Goal: Entertainment & Leisure: Consume media (video, audio)

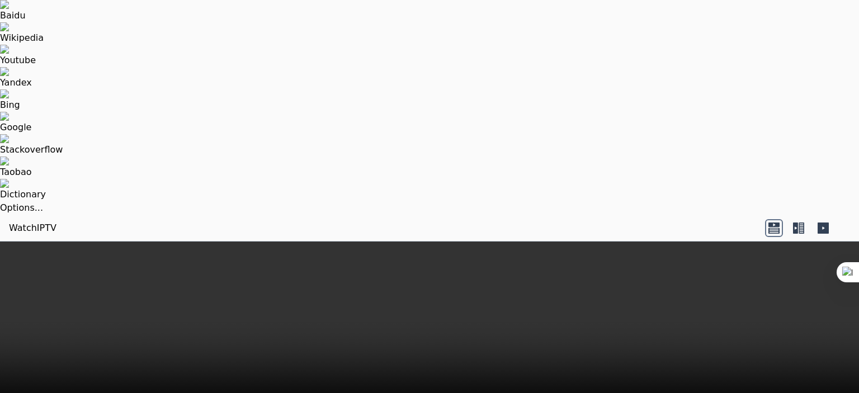
scroll to position [56, 0]
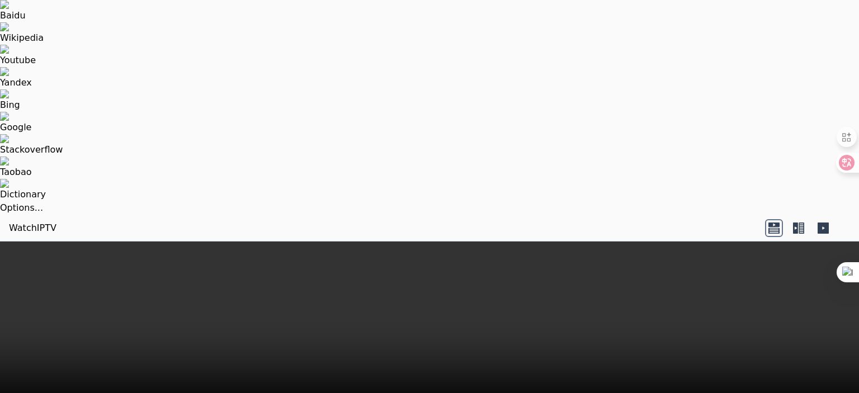
scroll to position [112, 0]
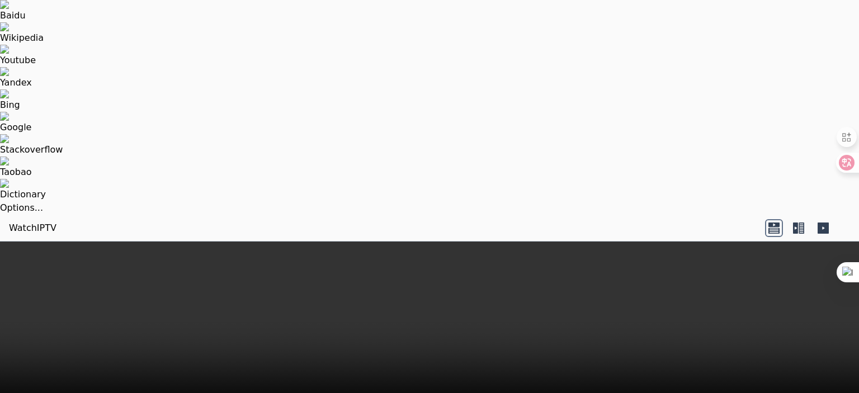
drag, startPoint x: 416, startPoint y: 1, endPoint x: 294, endPoint y: 226, distance: 256.2
